Goal: Information Seeking & Learning: Find specific fact

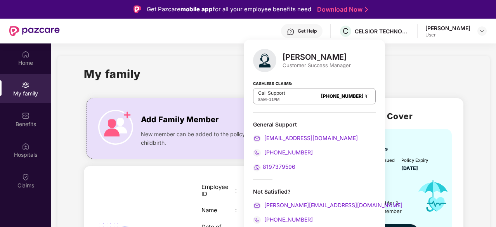
click at [181, 70] on div "My family" at bounding box center [274, 78] width 380 height 27
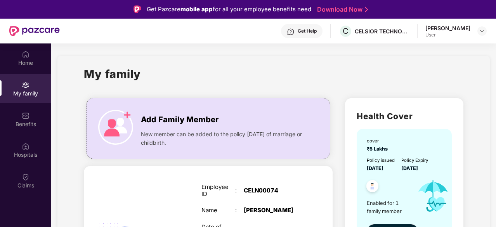
click at [112, 78] on h1 "My family" at bounding box center [112, 73] width 57 height 17
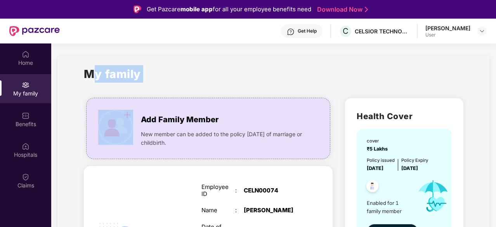
click at [112, 78] on h1 "My family" at bounding box center [112, 73] width 57 height 17
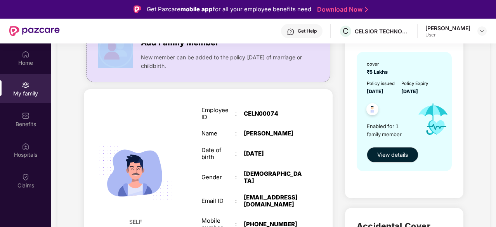
scroll to position [78, 0]
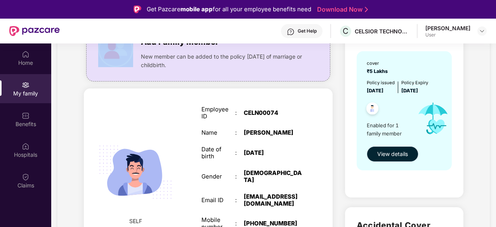
click at [395, 155] on span "View details" at bounding box center [393, 154] width 31 height 9
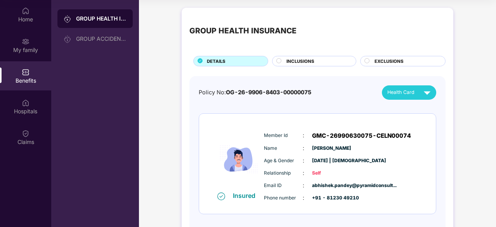
click at [294, 59] on span "INCLUSIONS" at bounding box center [301, 61] width 28 height 7
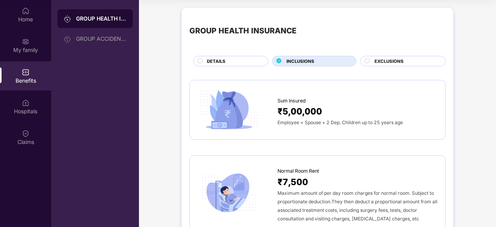
click at [246, 61] on div "DETAILS" at bounding box center [233, 62] width 61 height 8
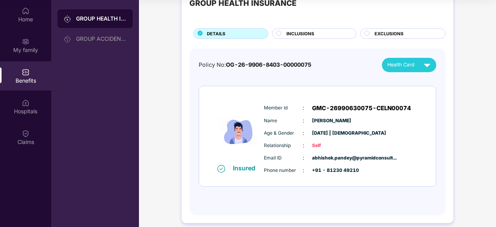
scroll to position [35, 0]
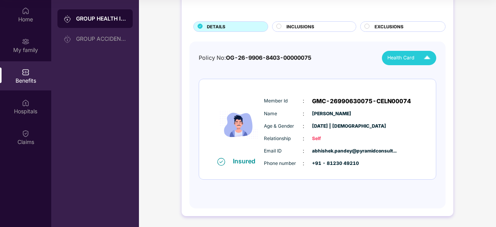
click at [430, 56] on img at bounding box center [428, 58] width 14 height 14
click at [364, 60] on div "Policy No: OG-26-9906-8403-00000075 Health Card" at bounding box center [318, 58] width 238 height 14
click at [428, 57] on img at bounding box center [428, 58] width 14 height 14
click at [461, 59] on div "GROUP HEALTH INSURANCE DETAILS INCLUSIONS EXCLUSIONS Policy No: OG-26-9906-8403…" at bounding box center [317, 98] width 357 height 259
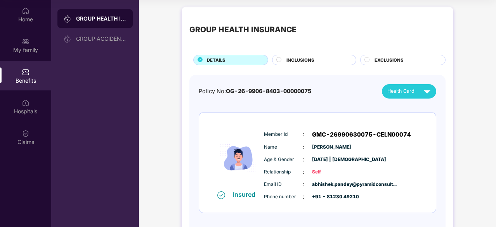
scroll to position [0, 0]
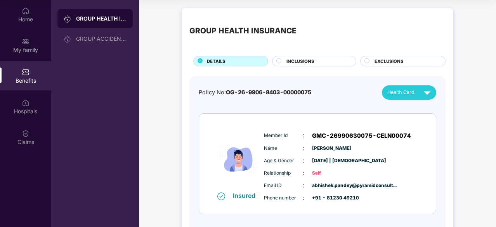
click at [322, 59] on div "INCLUSIONS" at bounding box center [318, 62] width 70 height 8
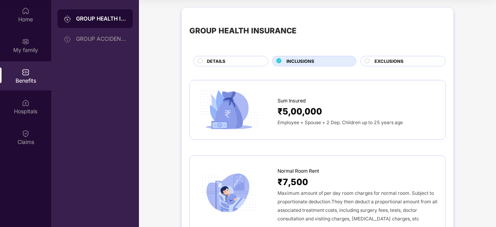
click at [404, 59] on div "EXCLUSIONS" at bounding box center [406, 62] width 71 height 8
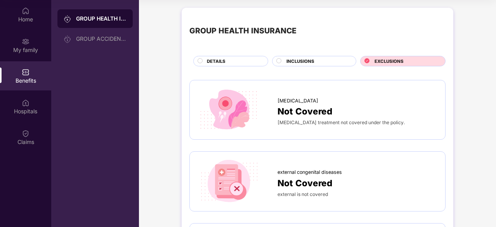
click at [277, 59] on icon at bounding box center [279, 60] width 5 height 5
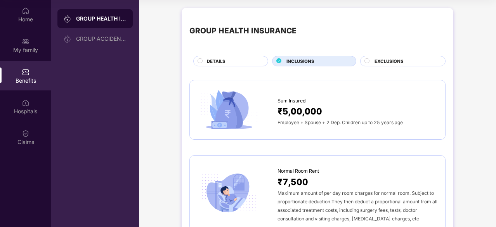
click at [198, 60] on circle at bounding box center [200, 60] width 5 height 5
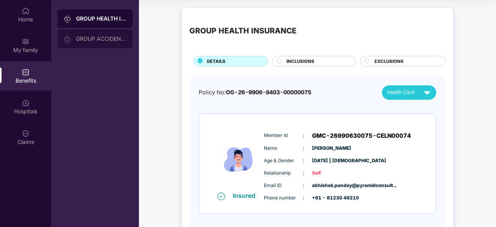
click at [89, 41] on div "GROUP ACCIDENTAL INSURANCE" at bounding box center [101, 39] width 51 height 6
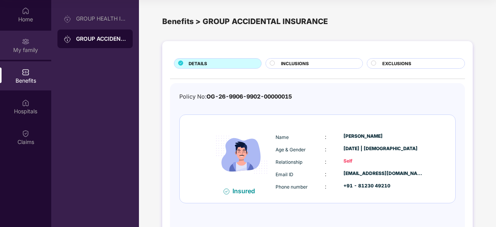
click at [26, 45] on div "My family" at bounding box center [25, 45] width 51 height 29
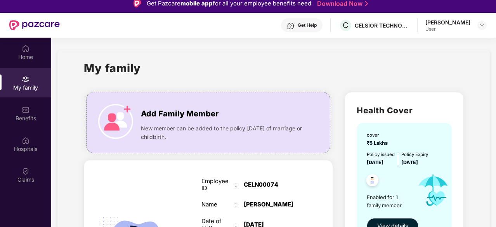
scroll to position [5, 0]
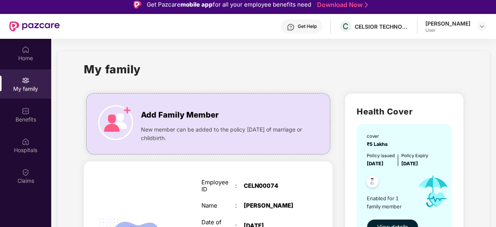
click at [261, 189] on div "Employee ID : CELN00074" at bounding box center [252, 186] width 101 height 14
click at [261, 204] on div "[PERSON_NAME]" at bounding box center [273, 205] width 59 height 7
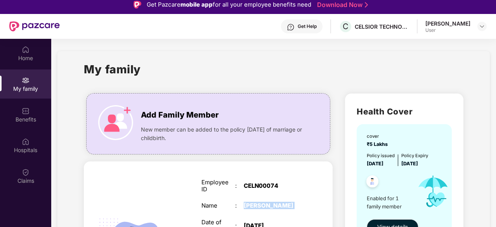
click at [261, 204] on div "[PERSON_NAME]" at bounding box center [273, 205] width 59 height 7
click at [26, 114] on img at bounding box center [26, 111] width 8 height 8
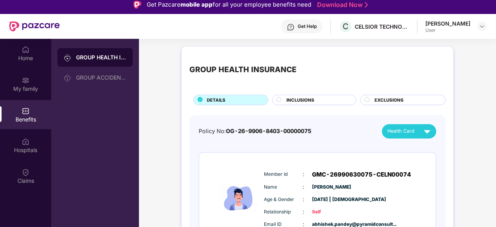
scroll to position [35, 0]
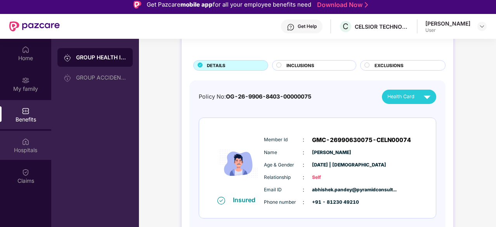
click at [23, 145] on img at bounding box center [26, 142] width 8 height 8
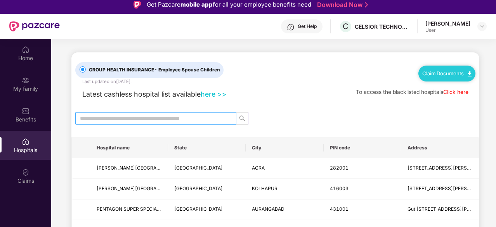
click at [155, 120] on input "text" at bounding box center [153, 118] width 146 height 9
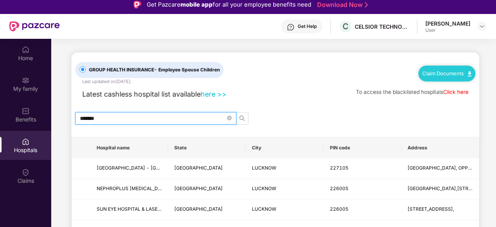
click at [82, 120] on input "*******" at bounding box center [153, 118] width 146 height 9
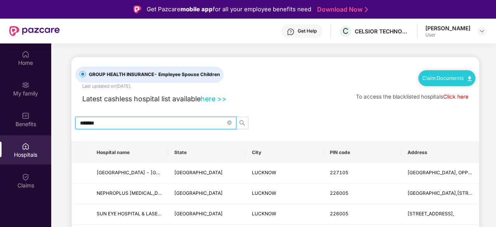
click at [117, 125] on input "*******" at bounding box center [153, 123] width 146 height 9
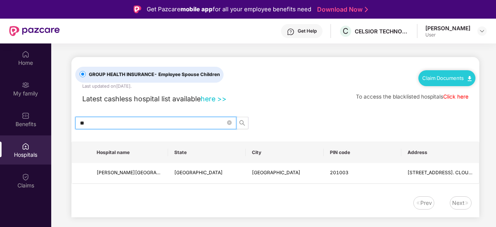
type input "*"
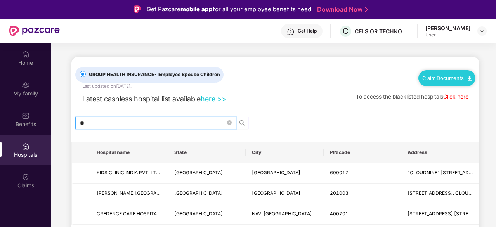
type input "*"
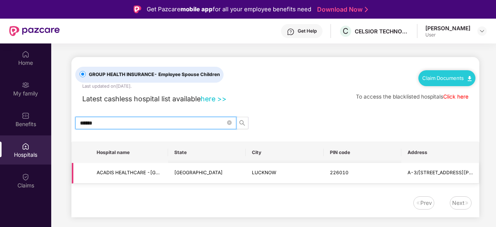
type input "******"
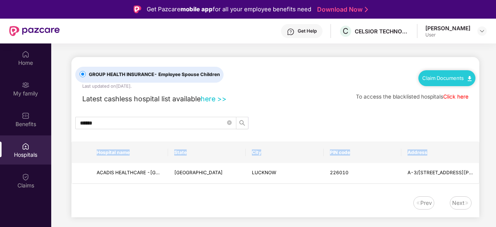
drag, startPoint x: 98, startPoint y: 171, endPoint x: 482, endPoint y: 175, distance: 385.0
click at [482, 175] on main "GROUP HEALTH INSURANCE - Employee Spouse Children Last updated on [DATE] . Clai…" at bounding box center [273, 139] width 445 height 190
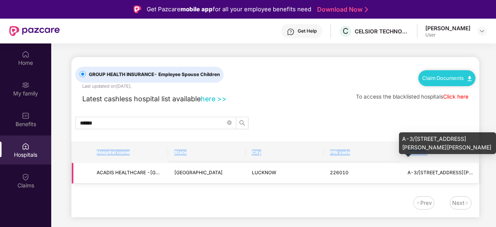
click at [469, 173] on span "A-3/[STREET_ADDRESS][PERSON_NAME][PERSON_NAME]" at bounding box center [474, 173] width 133 height 6
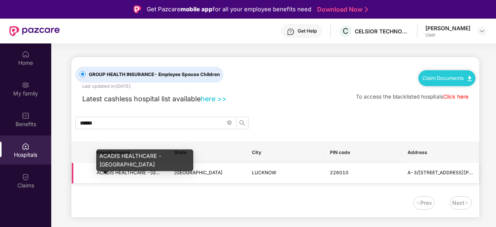
click at [110, 171] on span "ACADIS HEALTHCARE -[GEOGRAPHIC_DATA]" at bounding box center [148, 173] width 102 height 6
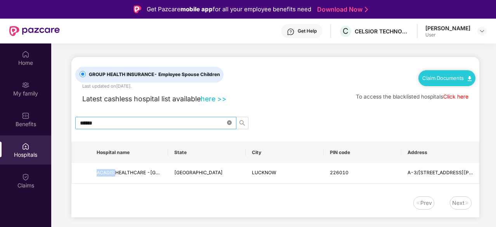
click at [228, 121] on icon "close-circle" at bounding box center [229, 122] width 5 height 5
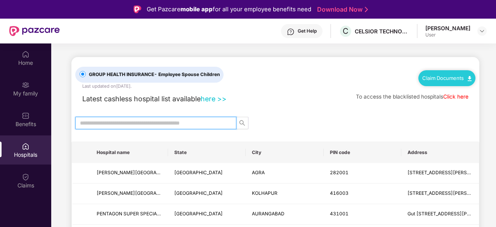
click at [166, 122] on input "text" at bounding box center [153, 123] width 146 height 9
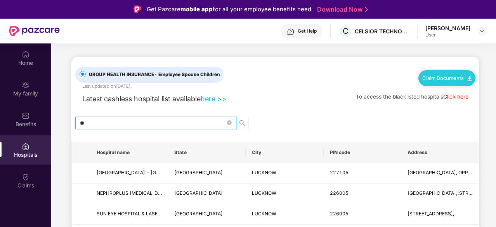
type input "*"
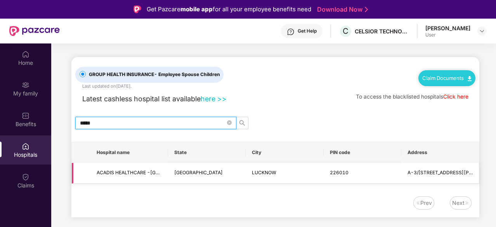
type input "*****"
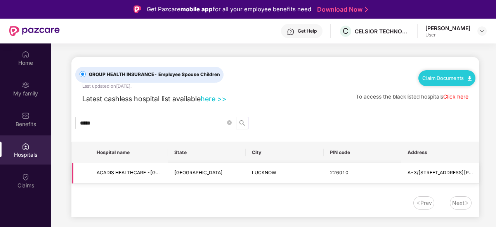
click at [147, 178] on td "ACADIS HEALTHCARE -[GEOGRAPHIC_DATA]" at bounding box center [130, 173] width 78 height 21
click at [147, 174] on span "ACADIS HEALTHCARE -[GEOGRAPHIC_DATA]" at bounding box center [148, 173] width 102 height 6
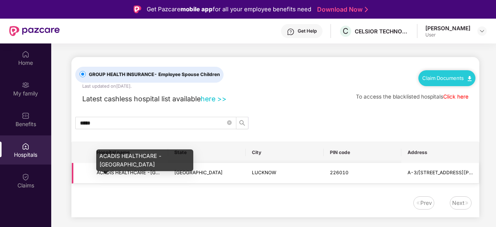
click at [147, 174] on span "ACADIS HEALTHCARE -[GEOGRAPHIC_DATA]" at bounding box center [148, 173] width 102 height 6
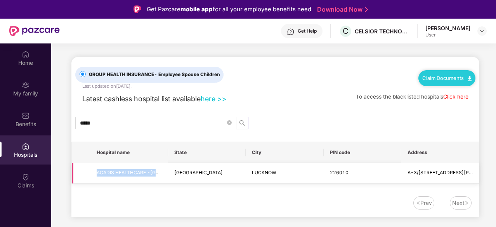
click at [190, 171] on span "[GEOGRAPHIC_DATA]" at bounding box center [198, 173] width 49 height 6
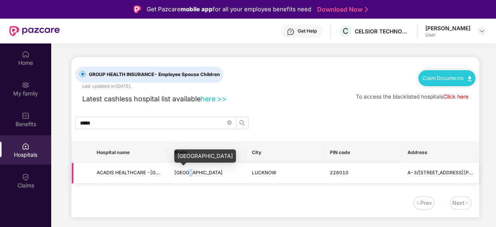
click at [190, 171] on span "[GEOGRAPHIC_DATA]" at bounding box center [198, 173] width 49 height 6
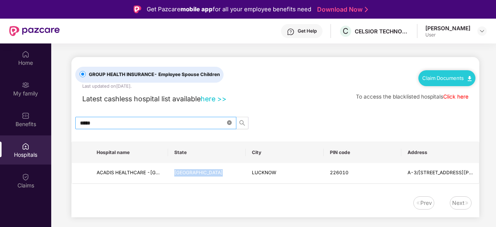
click at [229, 123] on icon "close-circle" at bounding box center [229, 122] width 5 height 5
